Goal: Task Accomplishment & Management: Use online tool/utility

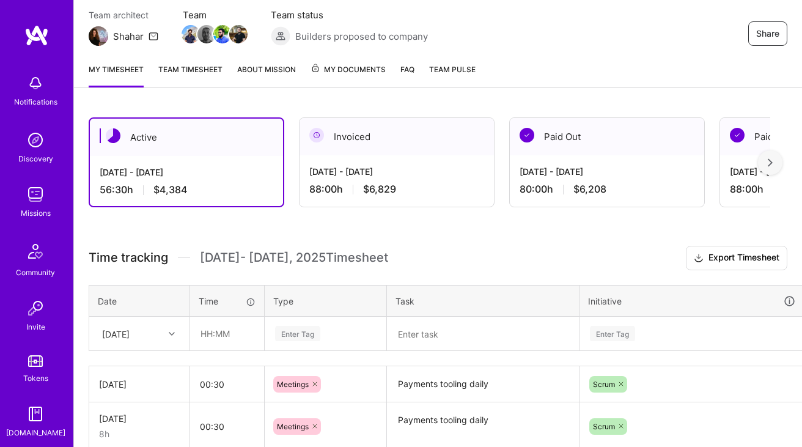
scroll to position [190, 0]
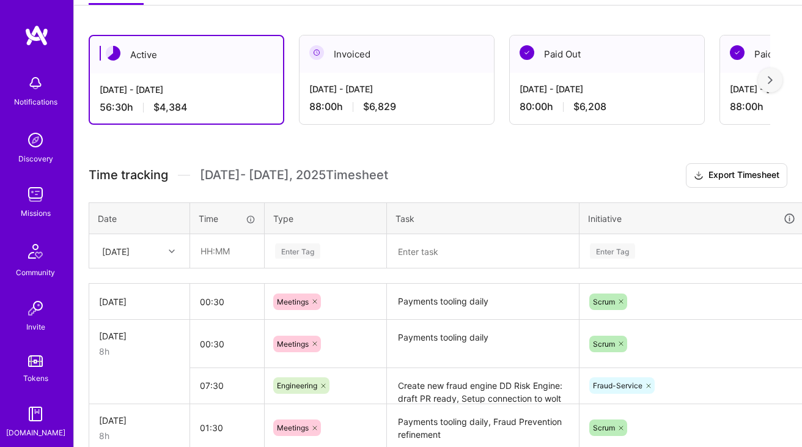
click at [435, 301] on textarea "Payments tooling daily" at bounding box center [483, 302] width 190 height 34
click at [435, 301] on textarea "Payments tooling daily" at bounding box center [483, 307] width 190 height 45
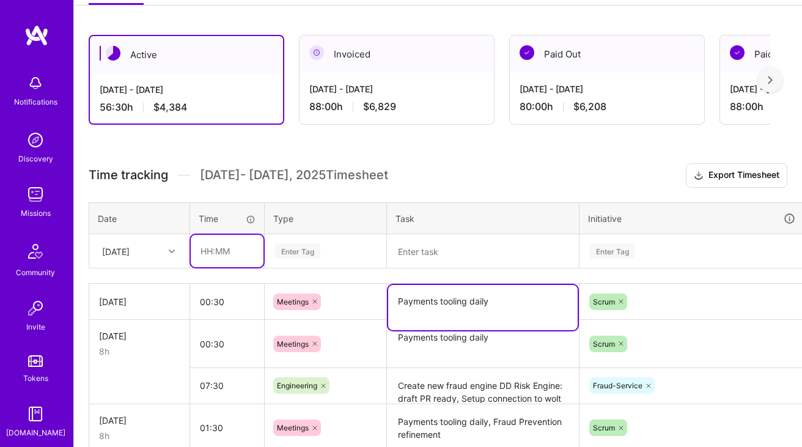
click at [213, 250] on input "text" at bounding box center [227, 251] width 73 height 32
type input "00:30"
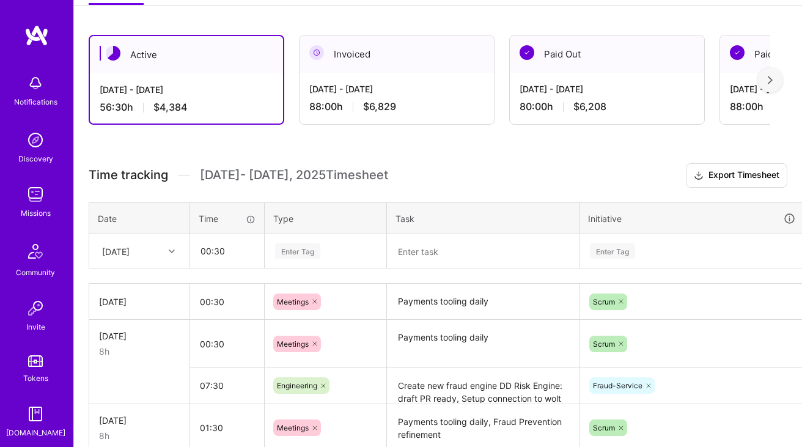
click at [297, 261] on div "Enter Tag" at bounding box center [325, 251] width 120 height 32
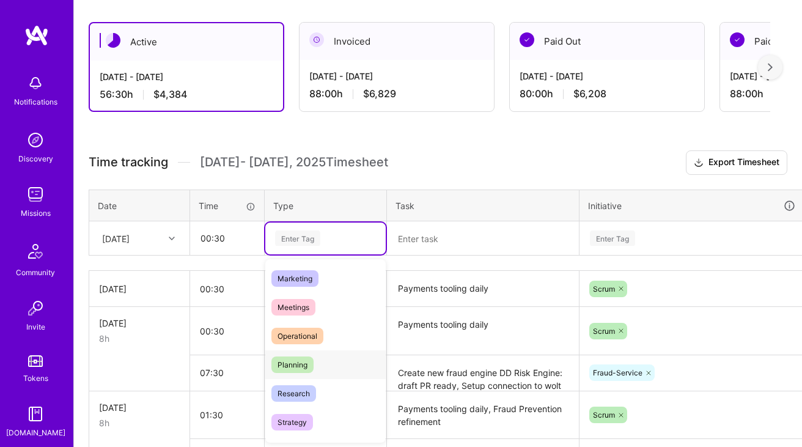
scroll to position [164, 0]
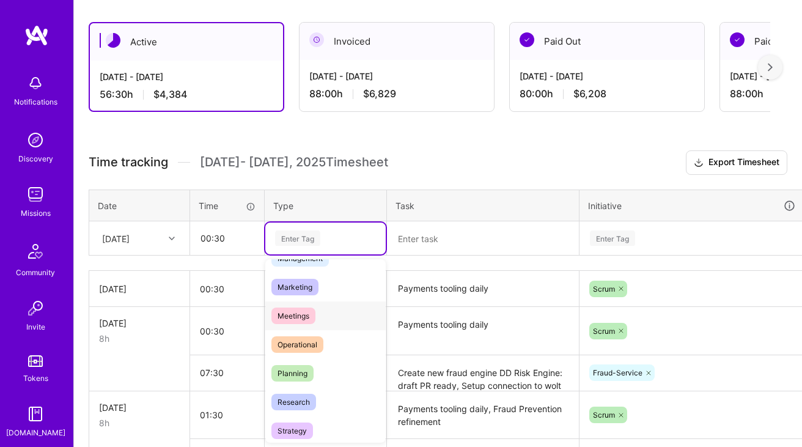
click at [296, 327] on div "Meetings" at bounding box center [325, 316] width 120 height 29
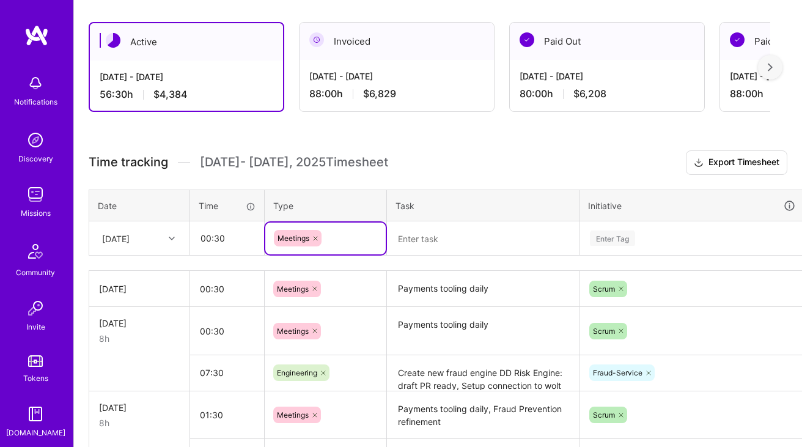
click at [441, 242] on textarea at bounding box center [483, 239] width 190 height 32
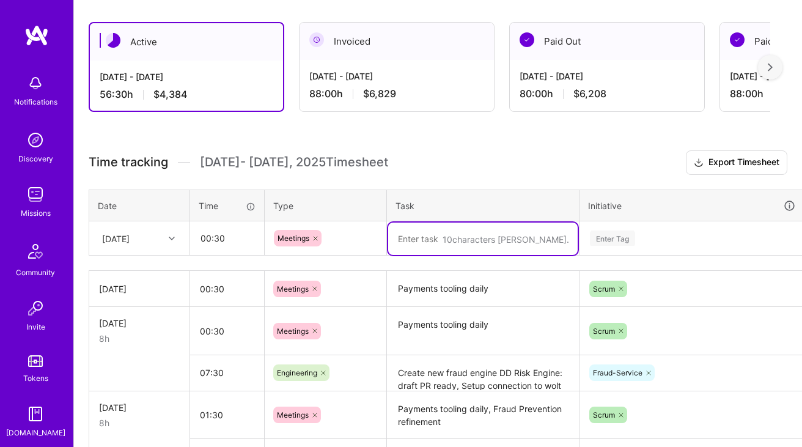
paste textarea "Payments tooling daily"
type textarea "Payments tooling daily"
click at [637, 234] on div "Enter Tag" at bounding box center [692, 239] width 224 height 32
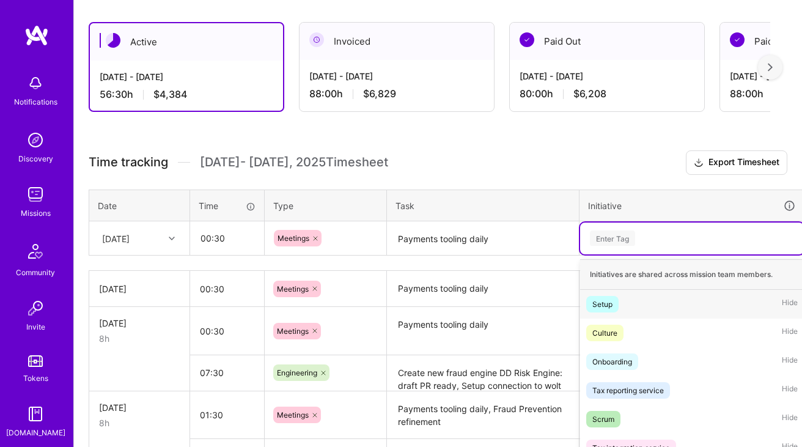
scroll to position [270, 0]
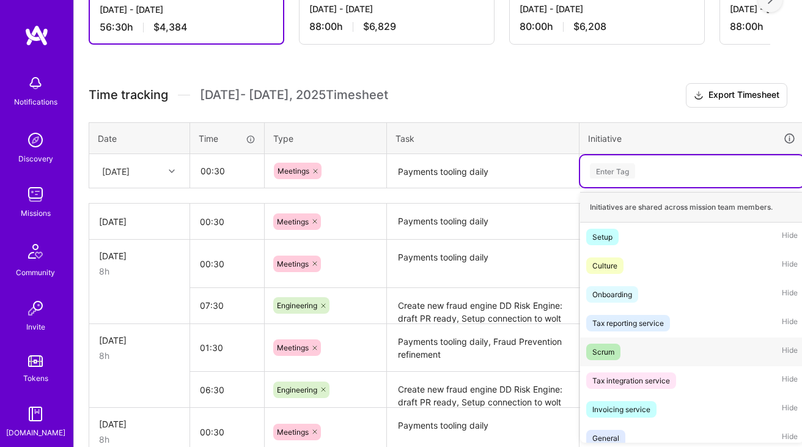
click at [611, 356] on div "Scrum" at bounding box center [604, 352] width 22 height 13
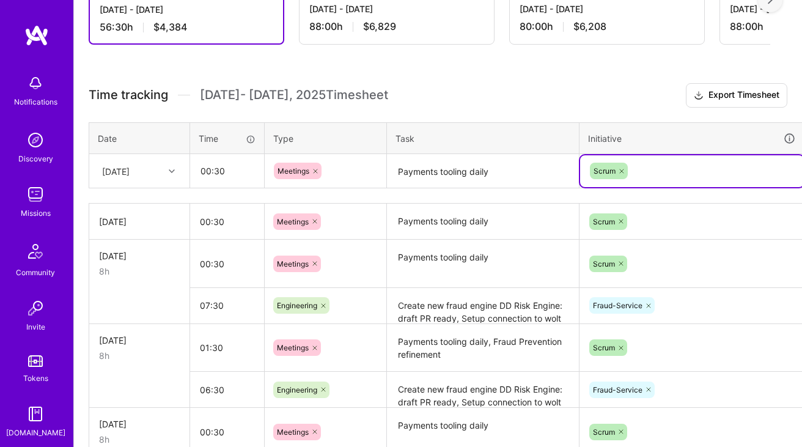
scroll to position [270, 44]
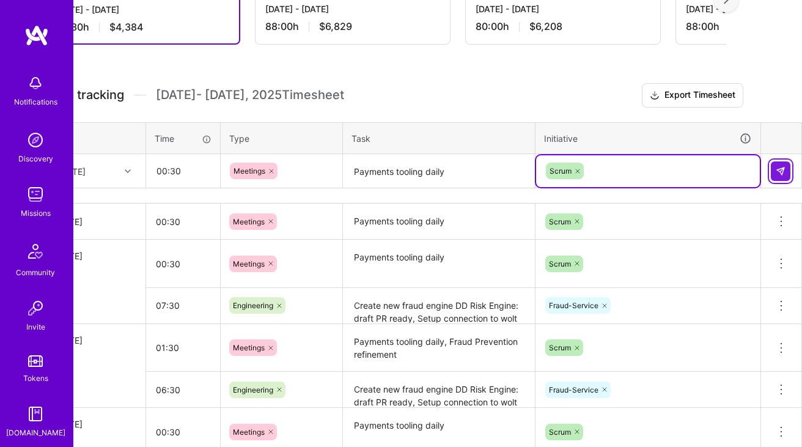
click at [783, 172] on img at bounding box center [781, 171] width 10 height 10
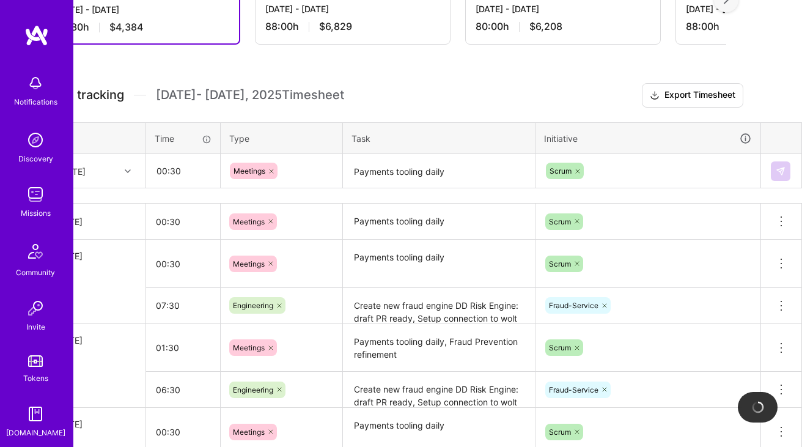
scroll to position [270, 0]
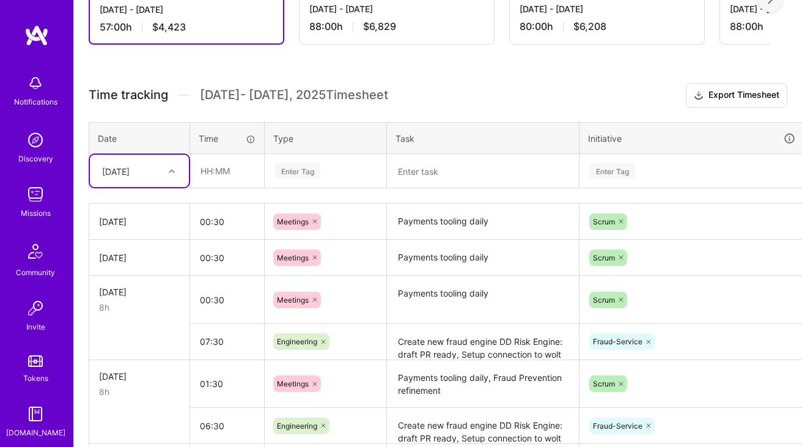
click at [503, 256] on textarea "Payments tooling daily" at bounding box center [483, 258] width 190 height 34
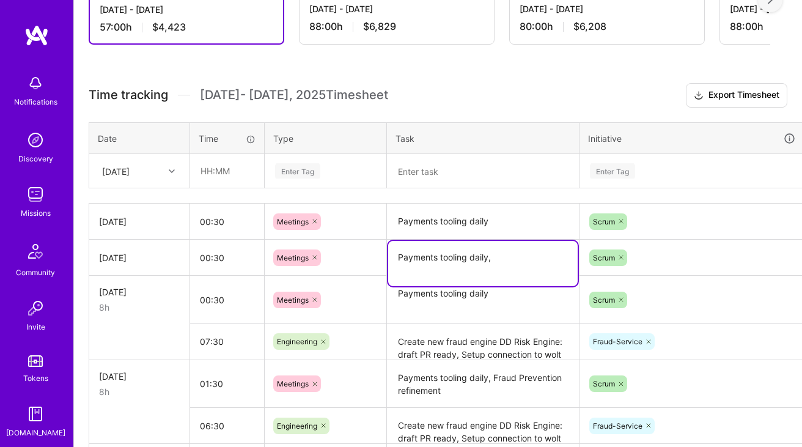
paste textarea "Finance Tech Group: tech talks (demos and tech discussion <3)"
type textarea "Payments tooling daily, Finance Tech Group: tech talks (demos and tech discussi…"
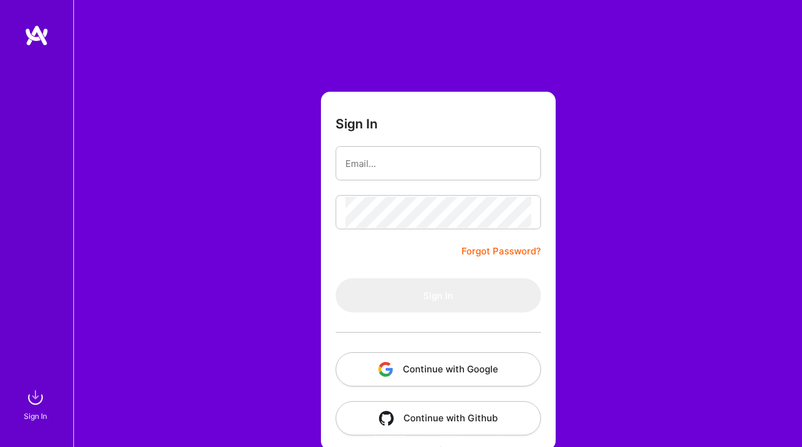
click at [420, 369] on button "Continue with Google" at bounding box center [438, 369] width 205 height 34
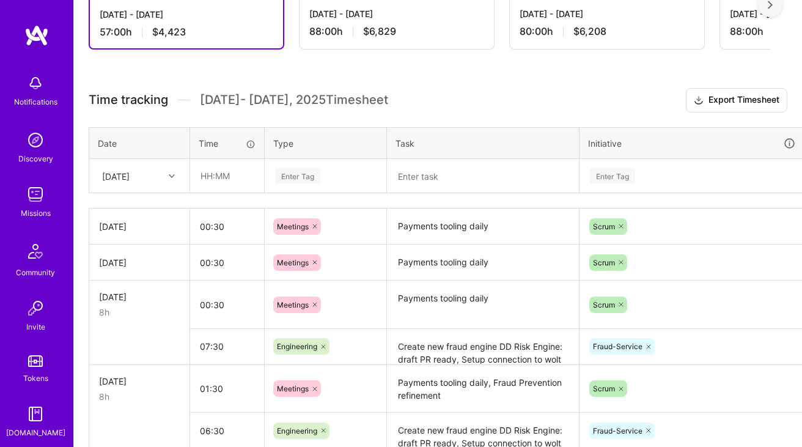
scroll to position [270, 0]
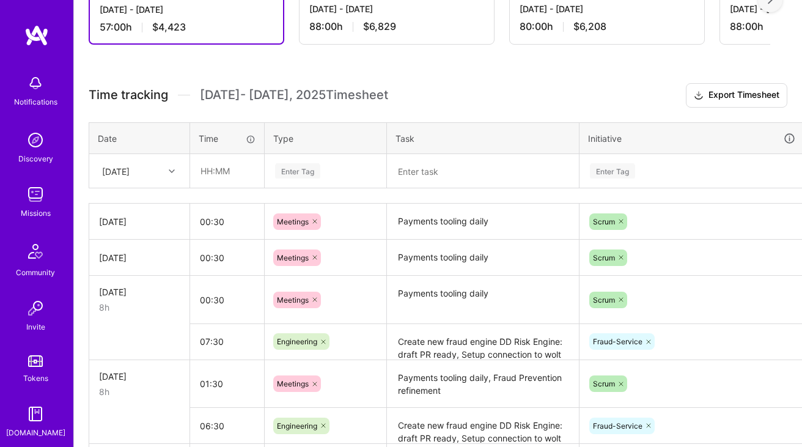
click at [470, 253] on textarea "Payments tooling daily" at bounding box center [483, 258] width 190 height 34
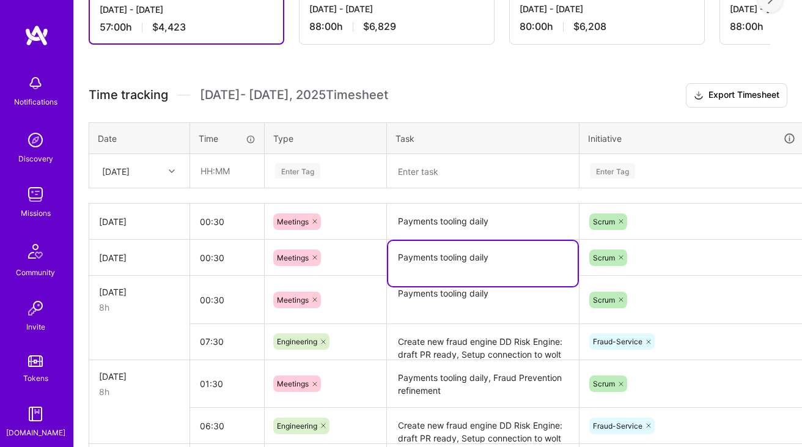
click at [523, 257] on textarea "Payments tooling daily" at bounding box center [483, 263] width 190 height 45
paste textarea "Finance Tech Group: tech talks (demos and tech discussion <3)"
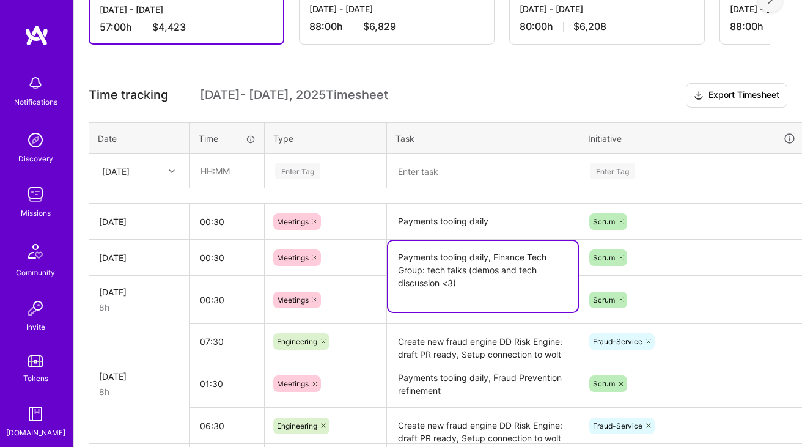
type textarea "Payments tooling daily, Finance Tech Group: tech talks (demos and tech discussi…"
click at [206, 257] on input "00:30" at bounding box center [227, 258] width 74 height 32
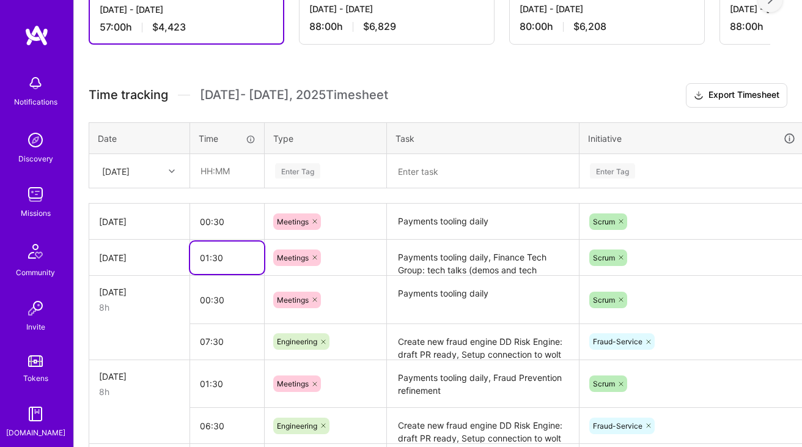
type input "01:30"
click at [470, 168] on textarea at bounding box center [483, 171] width 190 height 32
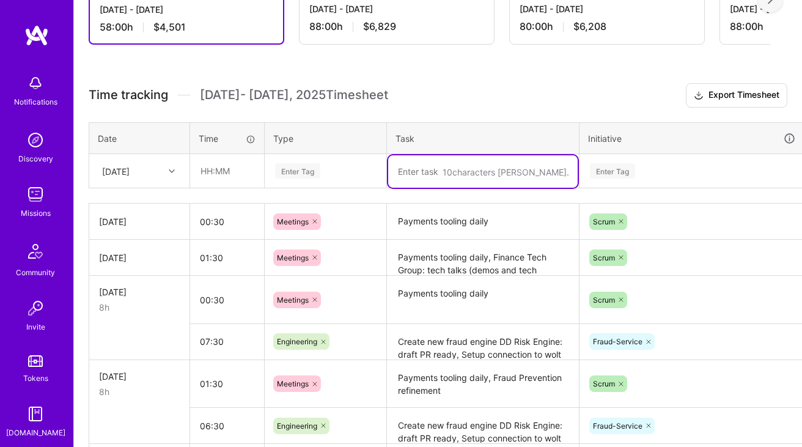
click at [473, 104] on h3 "Time tracking [DATE] - [DATE] Timesheet Export Timesheet" at bounding box center [438, 95] width 699 height 24
